Goal: Task Accomplishment & Management: Manage account settings

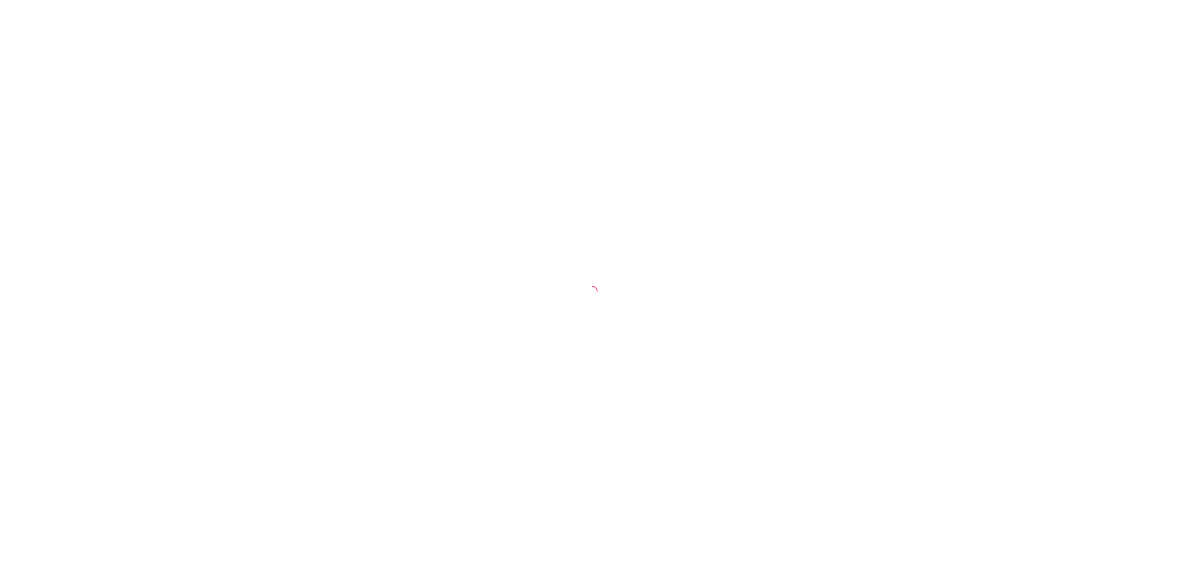
select select "30"
select select "HIGHEST_TOTAL_SPENT_WITH_ORDERS"
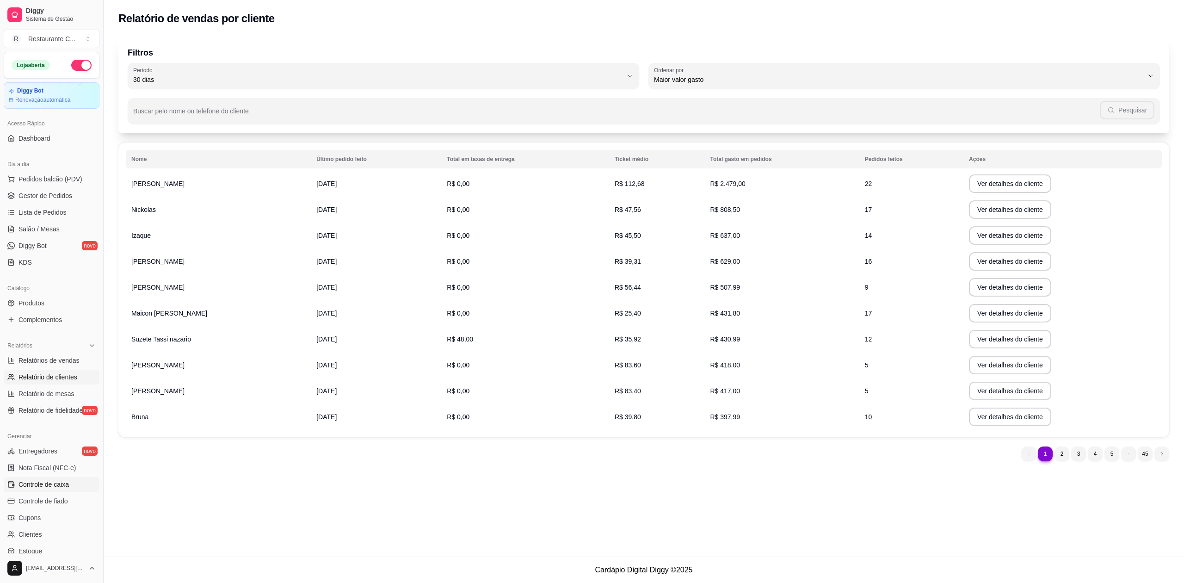
click at [65, 487] on span "Controle de caixa" at bounding box center [44, 484] width 50 height 9
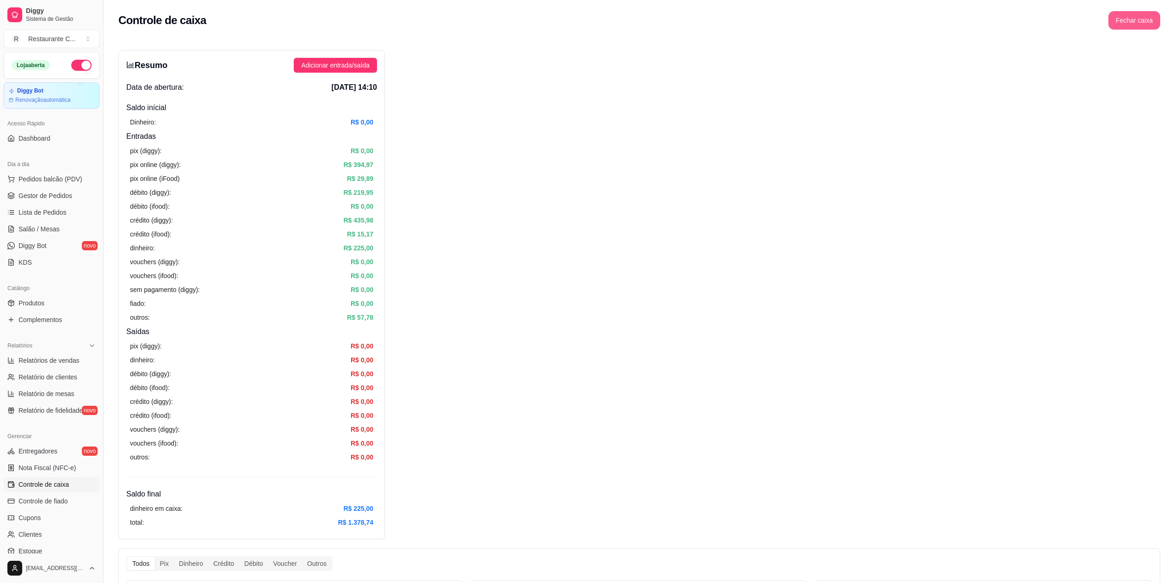
click at [1125, 19] on button "Fechar caixa" at bounding box center [1134, 20] width 52 height 19
click at [1154, 77] on button "Sim" at bounding box center [1160, 82] width 19 height 11
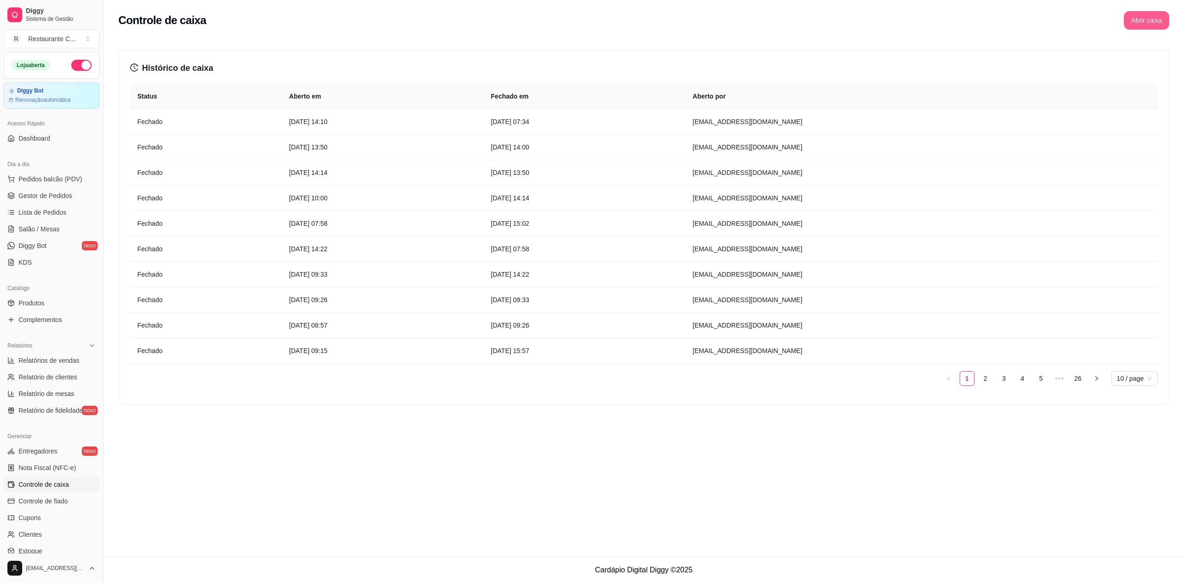
click at [1142, 16] on button "Abrir caixa" at bounding box center [1146, 20] width 45 height 19
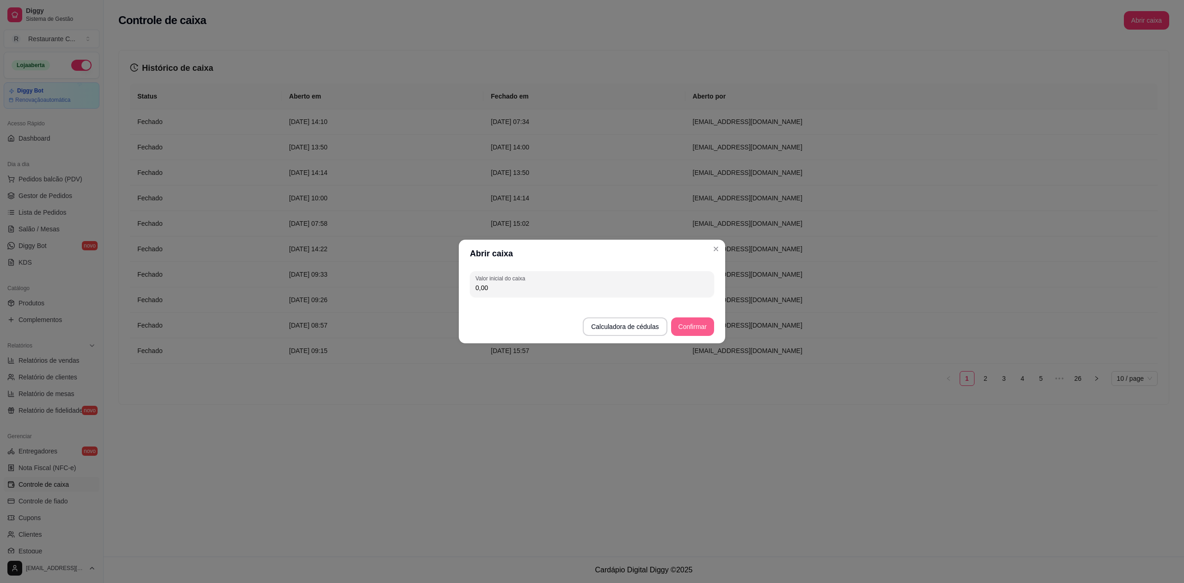
click at [698, 330] on button "Confirmar" at bounding box center [692, 326] width 43 height 19
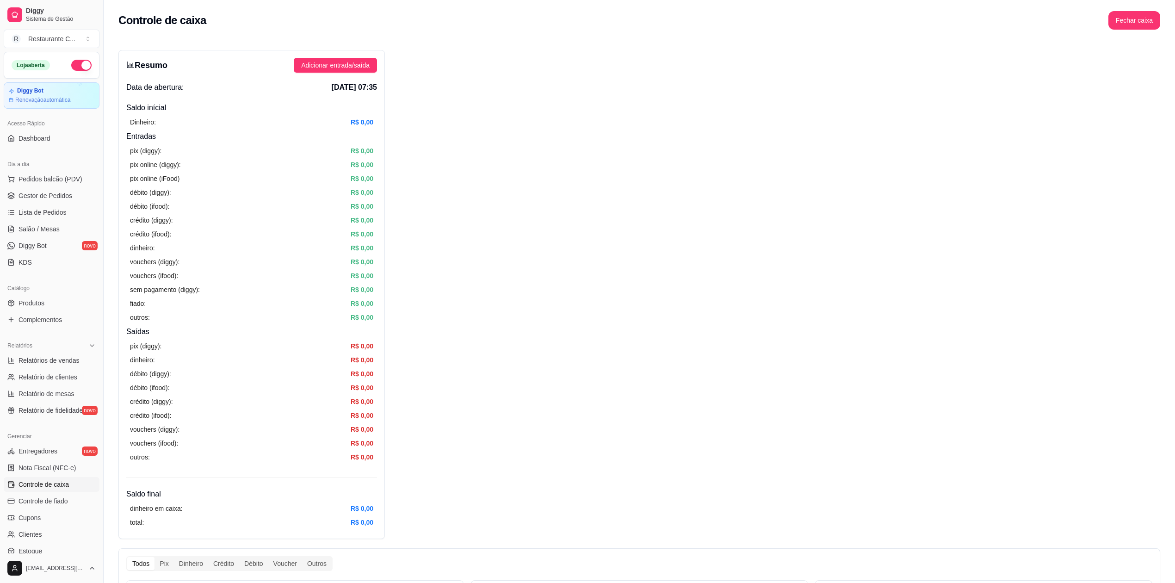
drag, startPoint x: 413, startPoint y: 409, endPoint x: 409, endPoint y: 396, distance: 13.5
click at [413, 408] on div "Resumo Adicionar entrada/saída Data de abertura: [DATE] 07:35 Saldo inícial Din…" at bounding box center [639, 577] width 1042 height 1055
click at [49, 193] on span "Gestor de Pedidos" at bounding box center [46, 195] width 54 height 9
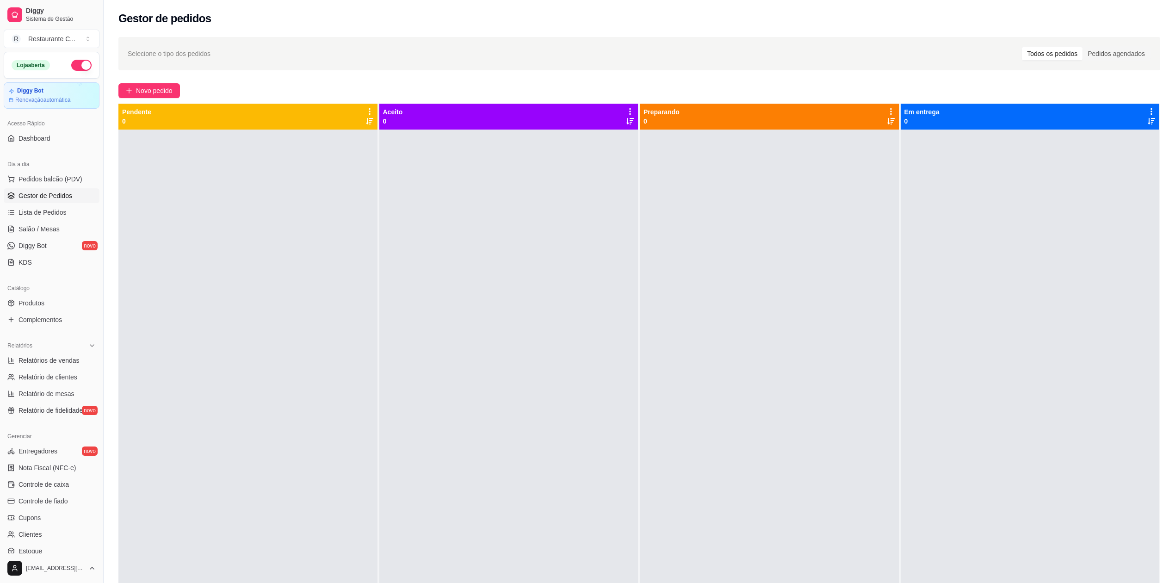
click at [1055, 343] on div at bounding box center [1030, 421] width 259 height 583
click at [907, 263] on div at bounding box center [1030, 421] width 259 height 583
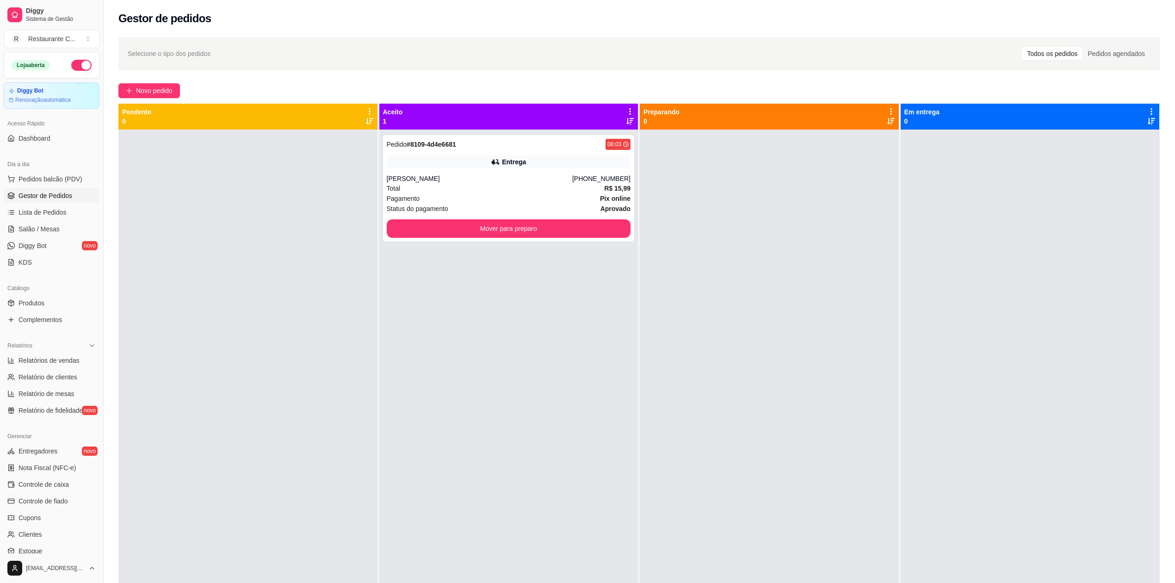
click at [68, 195] on span "Gestor de Pedidos" at bounding box center [46, 195] width 54 height 9
click at [57, 320] on span "Complementos" at bounding box center [40, 319] width 43 height 9
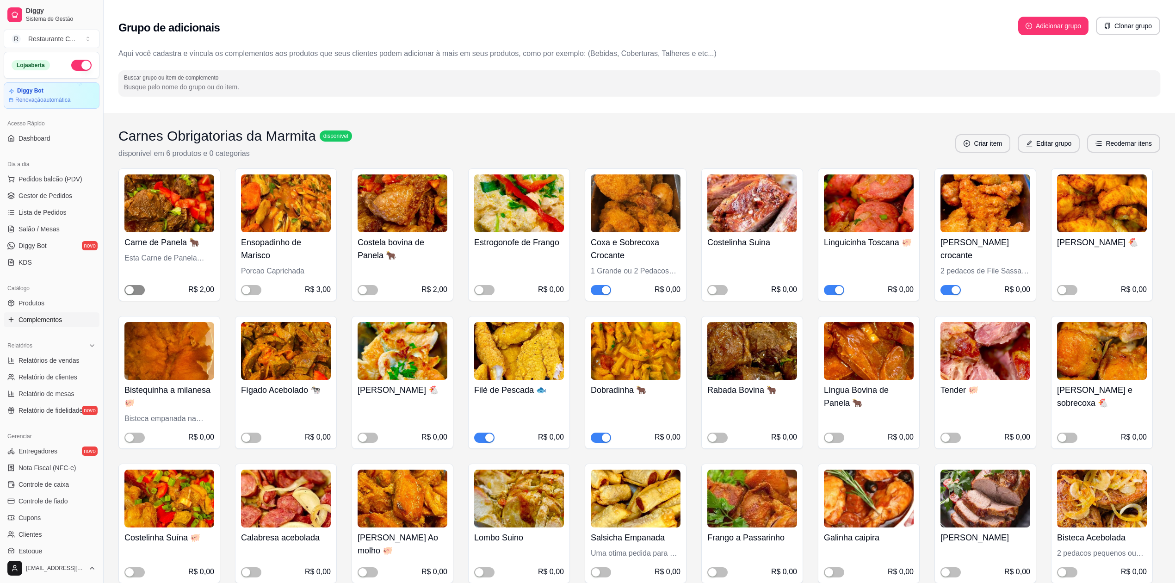
click at [130, 289] on div "button" at bounding box center [129, 290] width 8 height 8
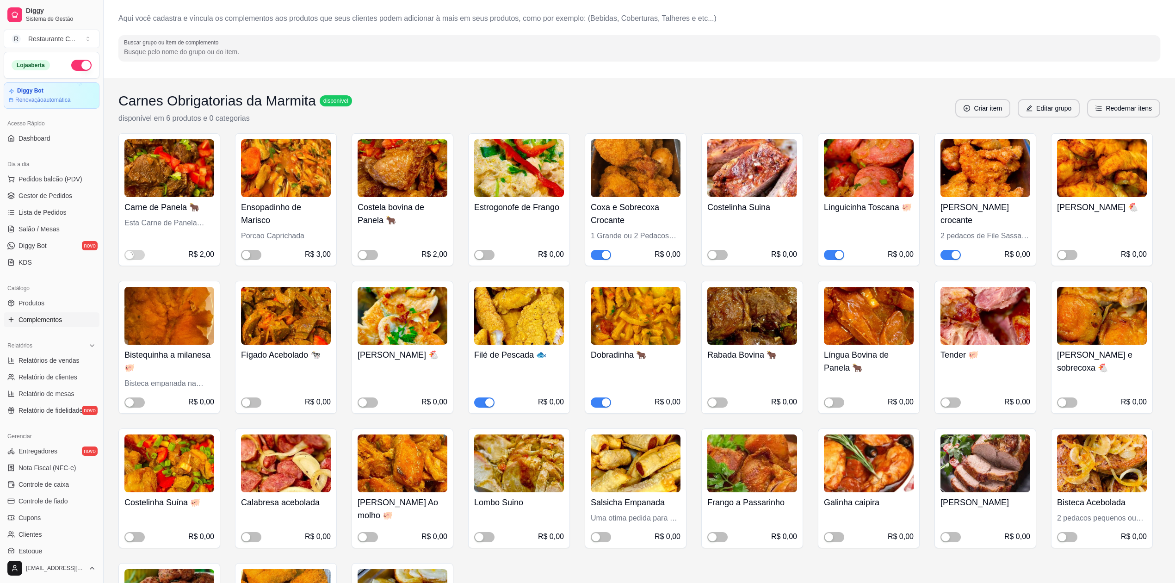
scroll to position [62, 0]
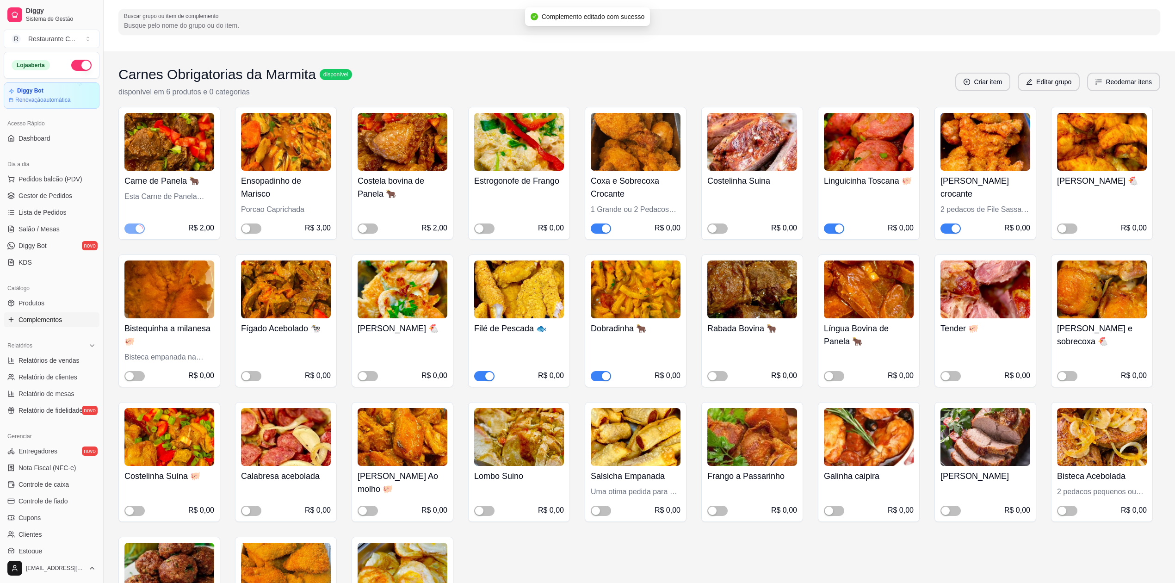
click at [628, 539] on div "Carne de Panela 🐂 Esta Carne de Panela Especial Sera cobrado 2 Reais Adicionais…" at bounding box center [639, 388] width 1042 height 562
click at [488, 226] on span "button" at bounding box center [484, 228] width 20 height 10
click at [485, 378] on div "button" at bounding box center [489, 376] width 8 height 8
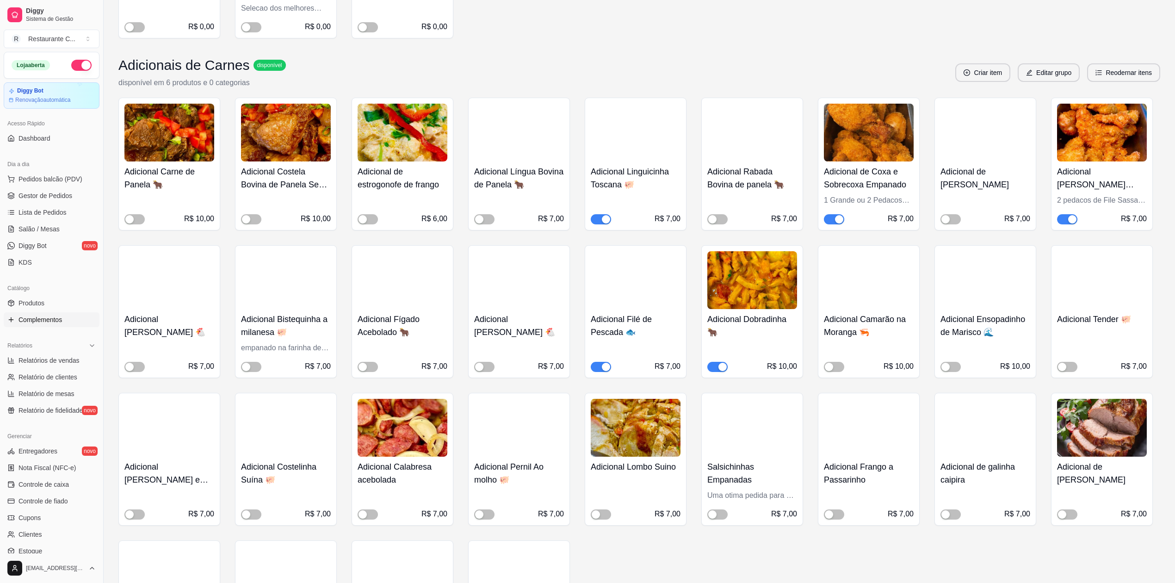
scroll to position [802, 0]
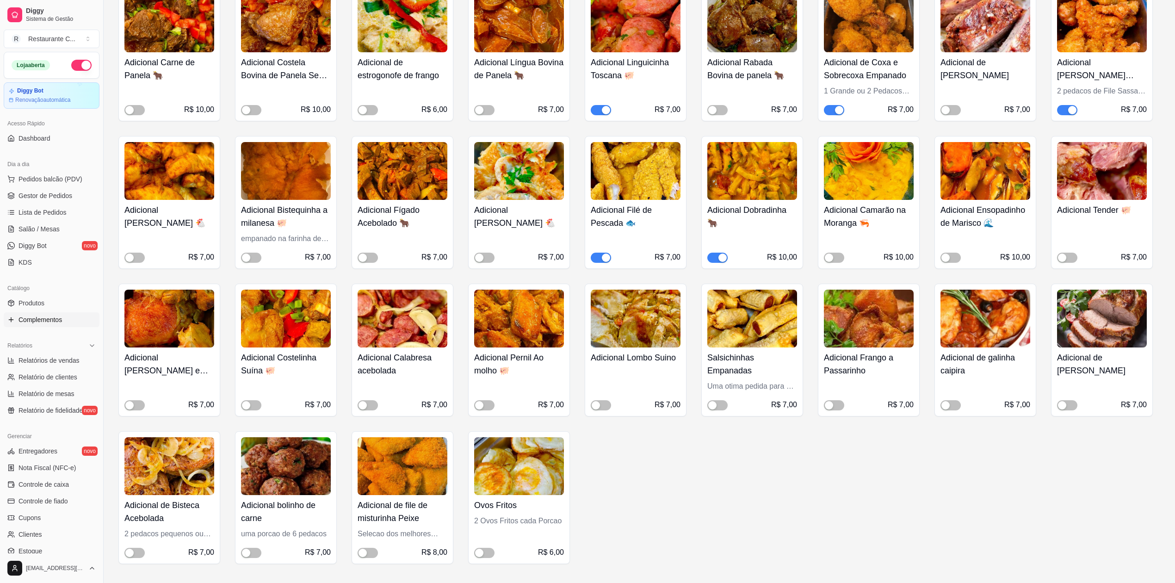
click at [598, 261] on span "button" at bounding box center [601, 258] width 20 height 10
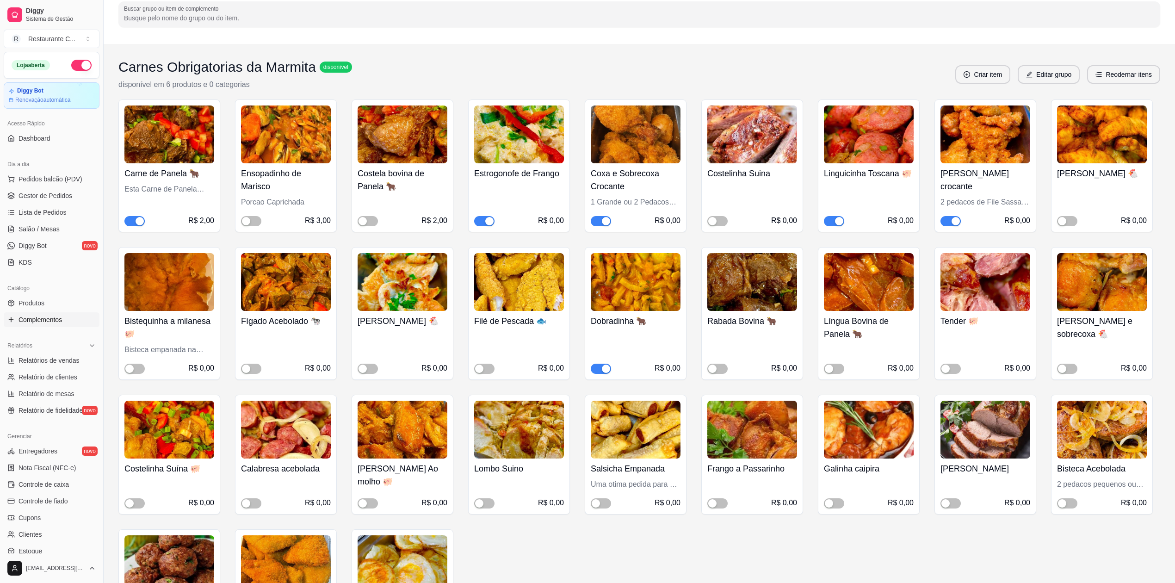
scroll to position [0, 0]
